Goal: Information Seeking & Learning: Learn about a topic

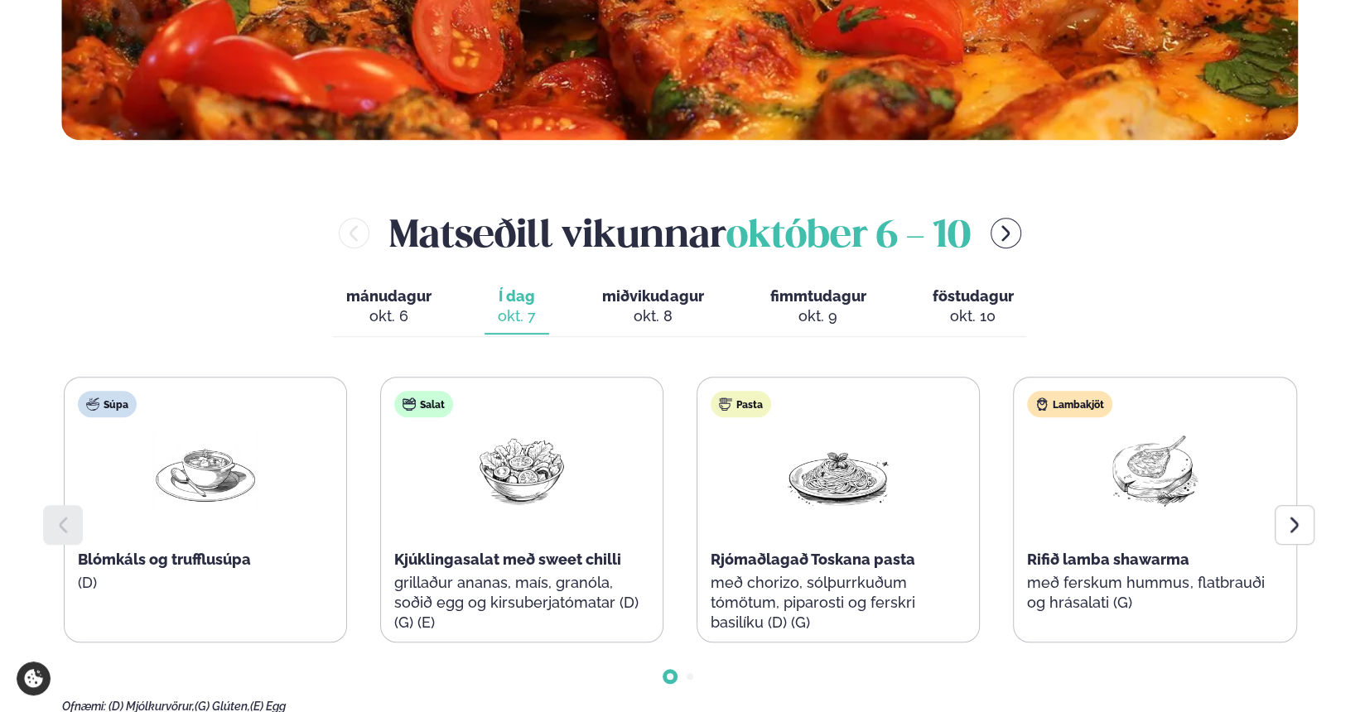
scroll to position [663, 0]
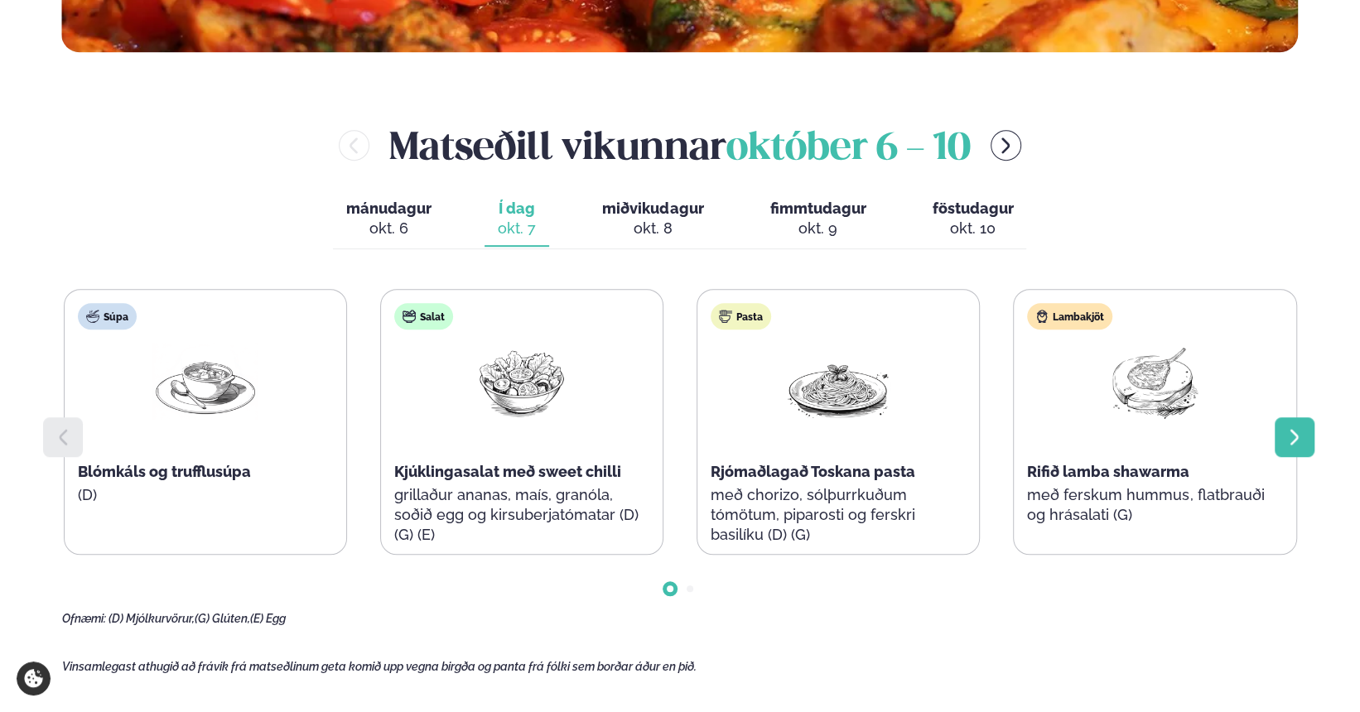
click at [1284, 437] on div at bounding box center [1295, 438] width 40 height 40
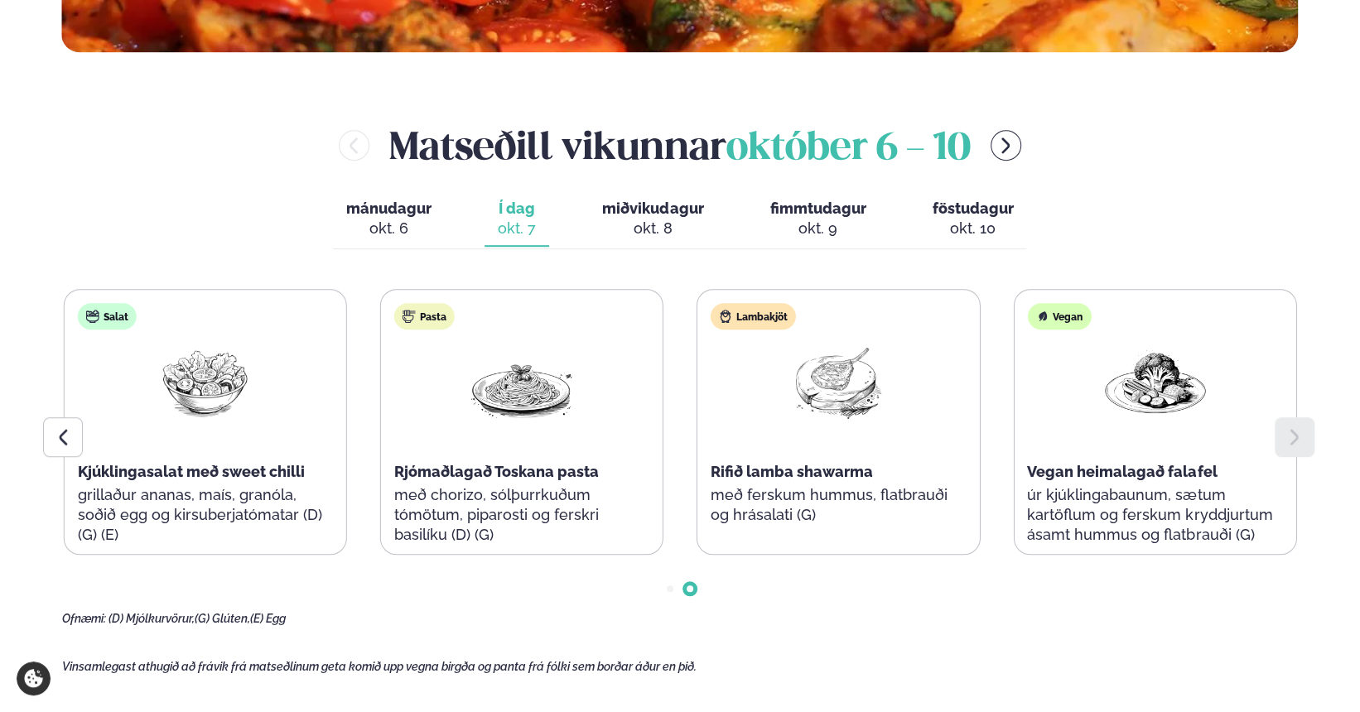
click at [681, 222] on div "okt. 8" at bounding box center [652, 229] width 101 height 20
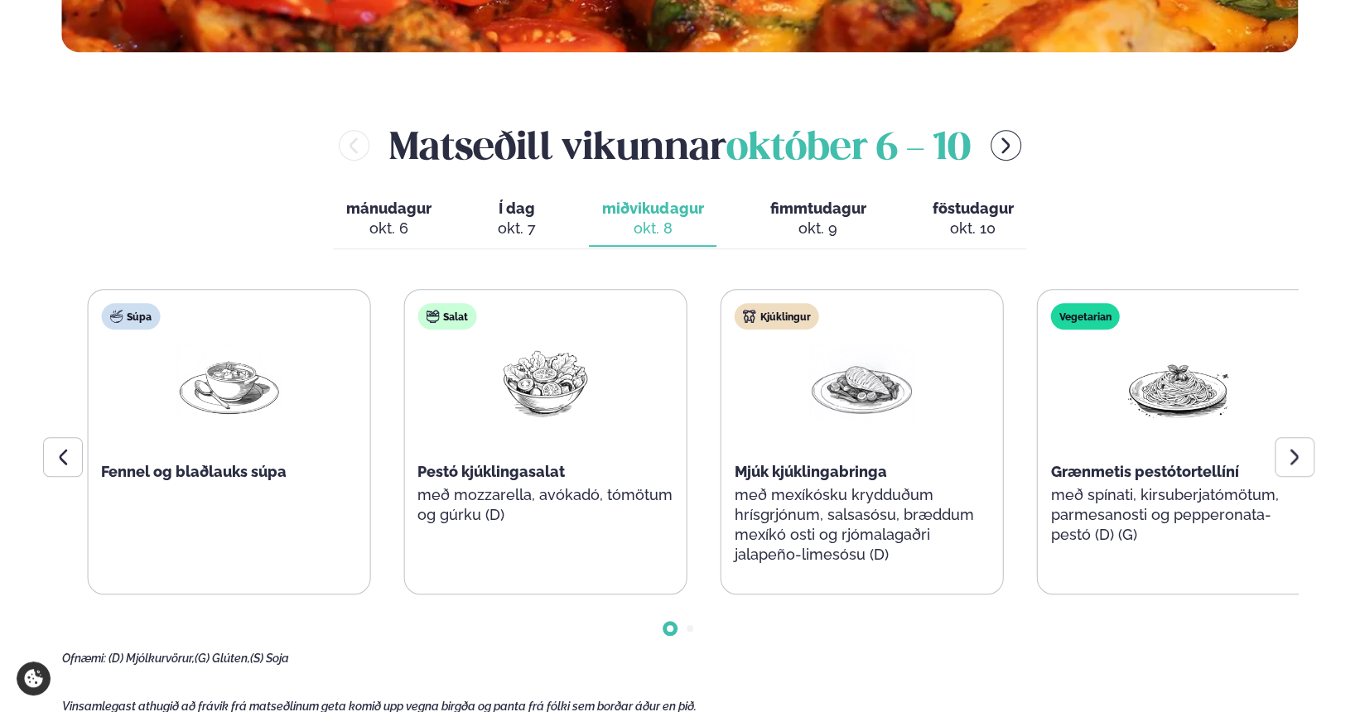
click at [1191, 518] on p "með spínati, kirsuberjatómötum, parmesanosti og pepperonata-pestó (D) (G)" at bounding box center [1178, 515] width 255 height 60
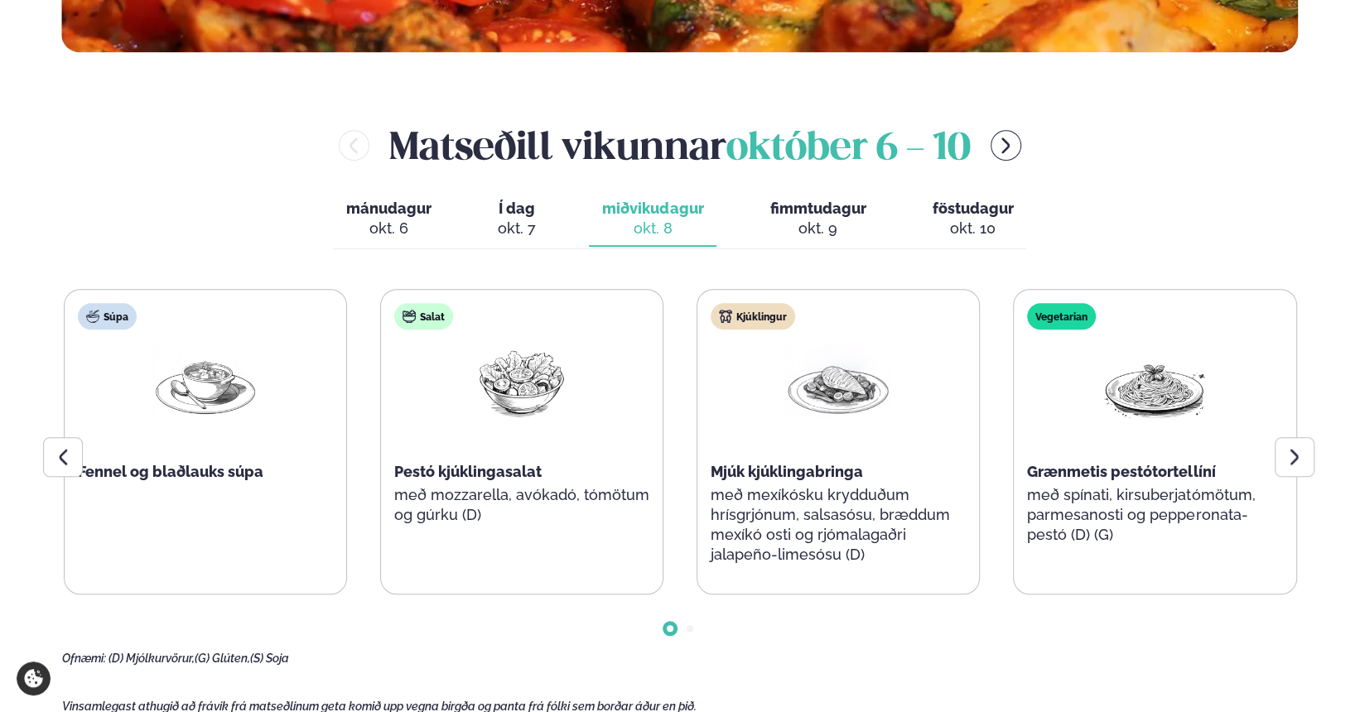
click at [1190, 518] on p "með spínati, kirsuberjatómötum, parmesanosti og pepperonata-pestó (D) (G)" at bounding box center [1154, 515] width 255 height 60
click at [1190, 517] on p "með spínati, kirsuberjatómötum, parmesanosti og pepperonata-pestó (D) (G)" at bounding box center [1154, 515] width 255 height 60
click at [1190, 509] on p "með spínati, kirsuberjatómötum, parmesanosti og pepperonata-pestó (D) (G)" at bounding box center [1154, 515] width 255 height 60
click at [1190, 510] on p "með spínati, kirsuberjatómötum, parmesanosti og pepperonata-pestó (D) (G)" at bounding box center [1154, 515] width 255 height 60
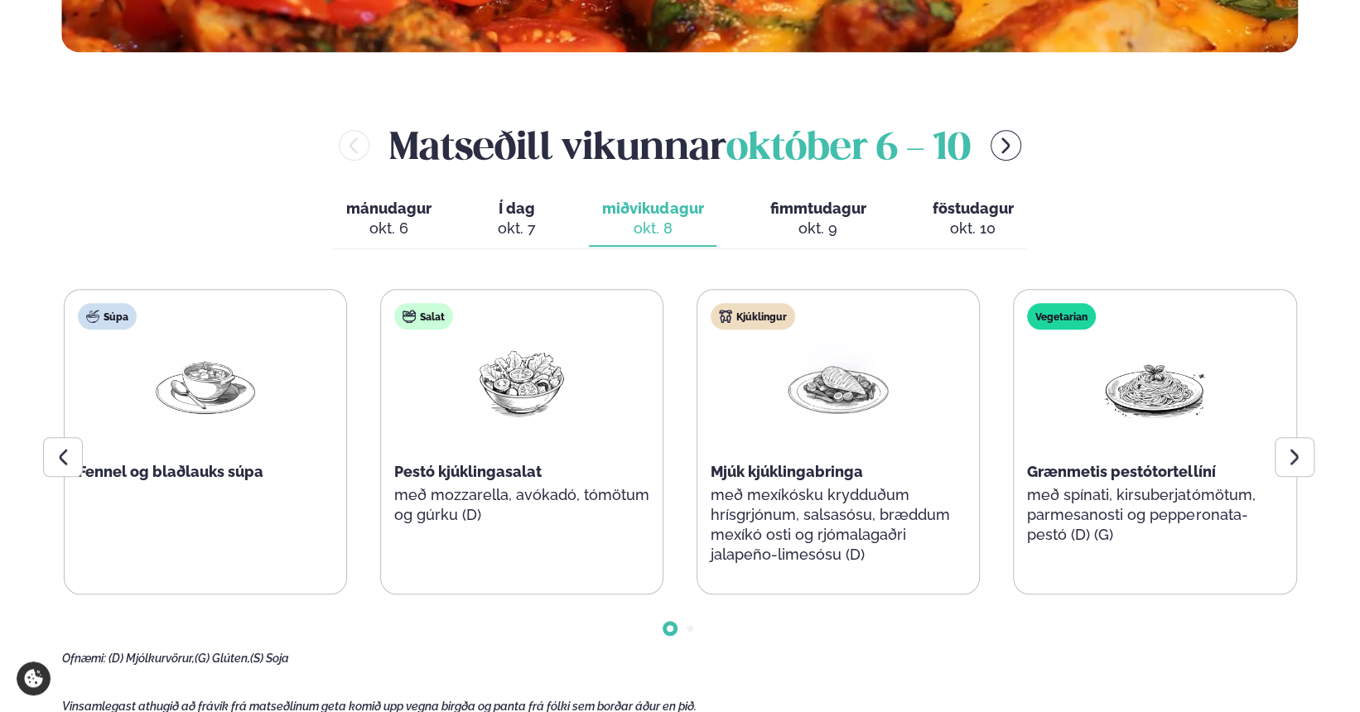
click at [1190, 510] on p "með spínati, kirsuberjatómötum, parmesanosti og pepperonata-pestó (D) (G)" at bounding box center [1154, 515] width 255 height 60
click at [847, 229] on div "okt. 9" at bounding box center [818, 229] width 96 height 20
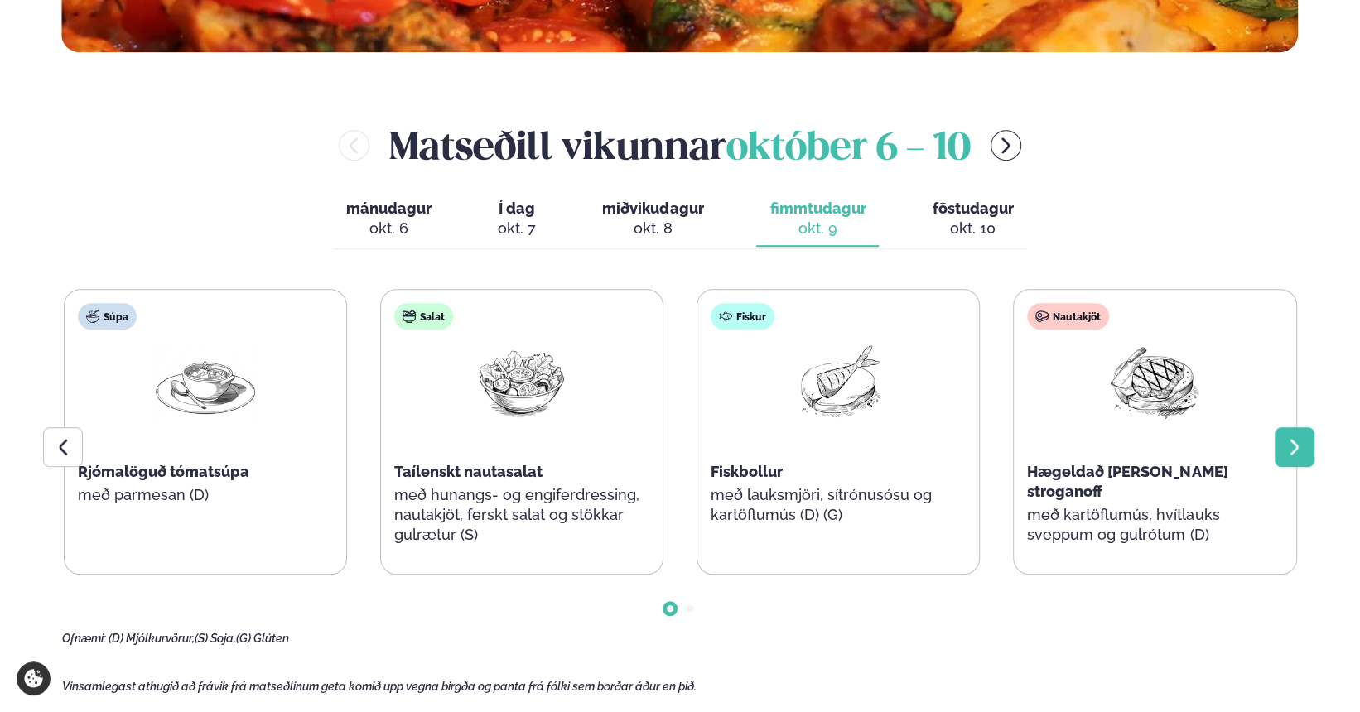
click at [1288, 454] on icon at bounding box center [1295, 447] width 20 height 20
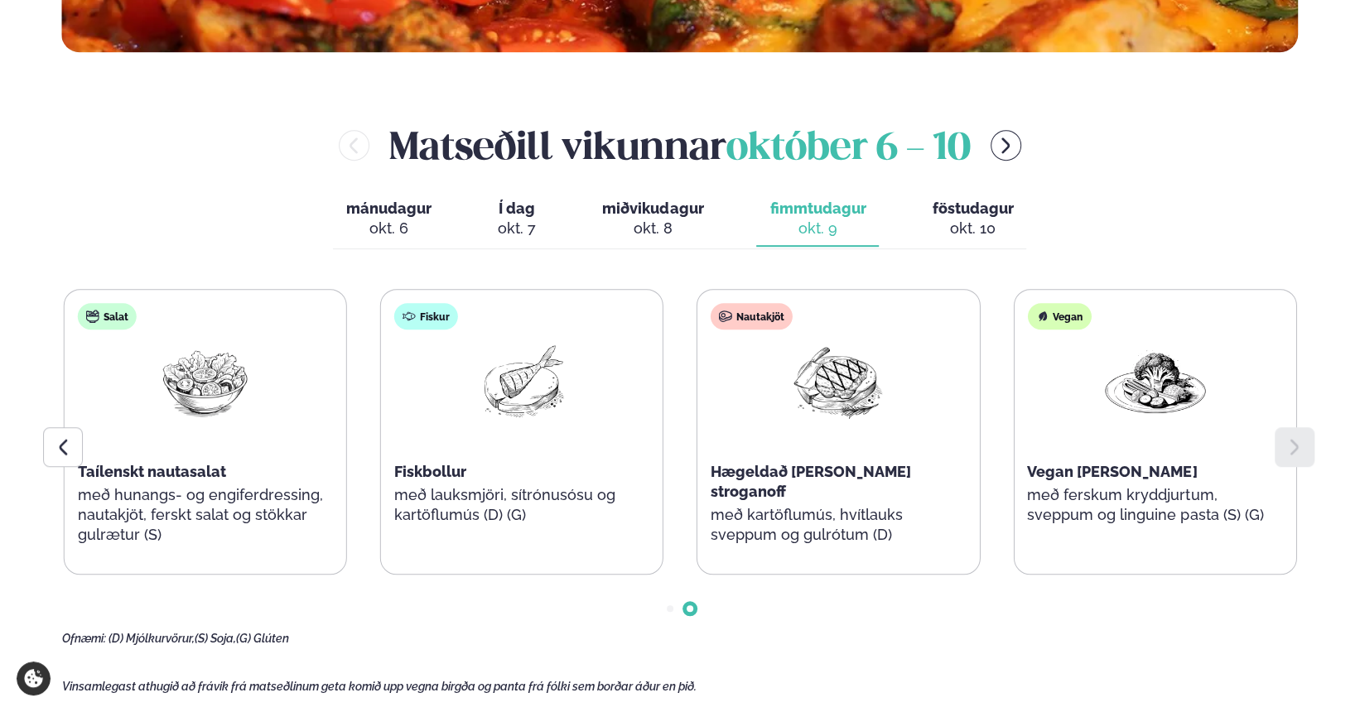
click at [986, 223] on div "okt. 10" at bounding box center [972, 229] width 81 height 20
